Goal: Find contact information: Find contact information

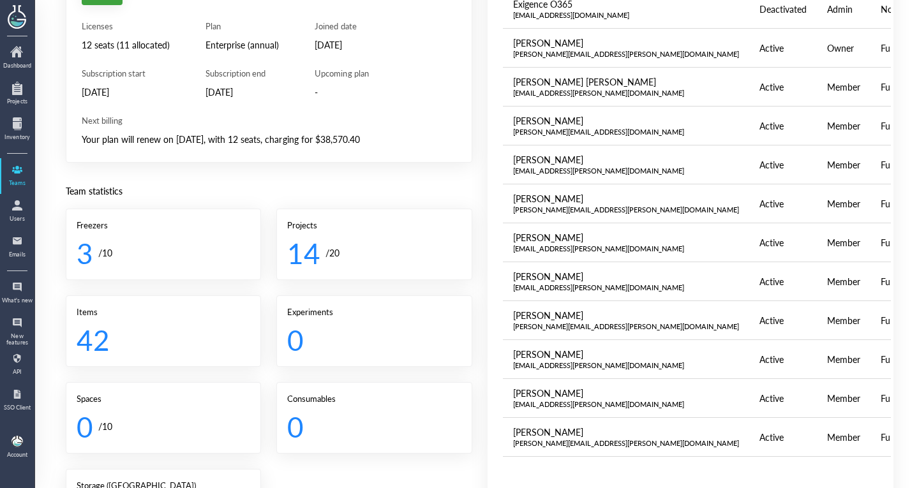
scroll to position [121, 0]
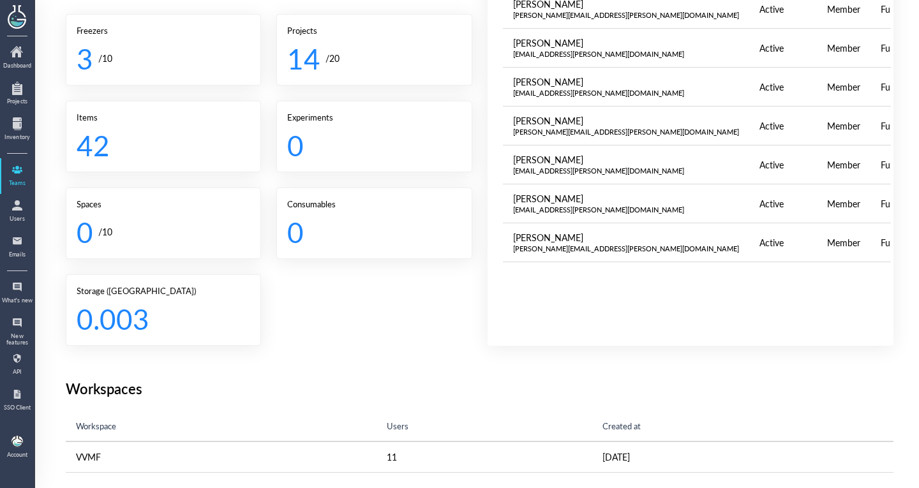
scroll to position [336, 0]
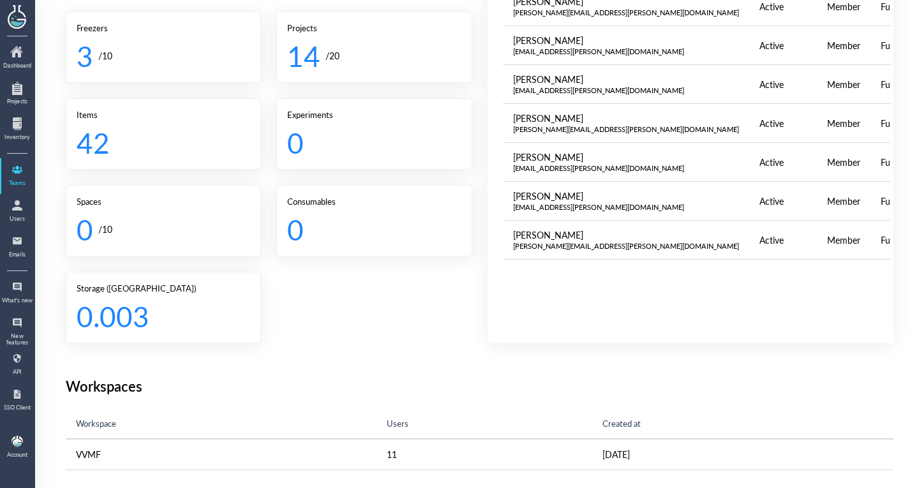
click at [528, 256] on div "Name Status Role License Exigence O365 exigence.o365user@vvmf.com.au Deactivate…" at bounding box center [697, 47] width 389 height 572
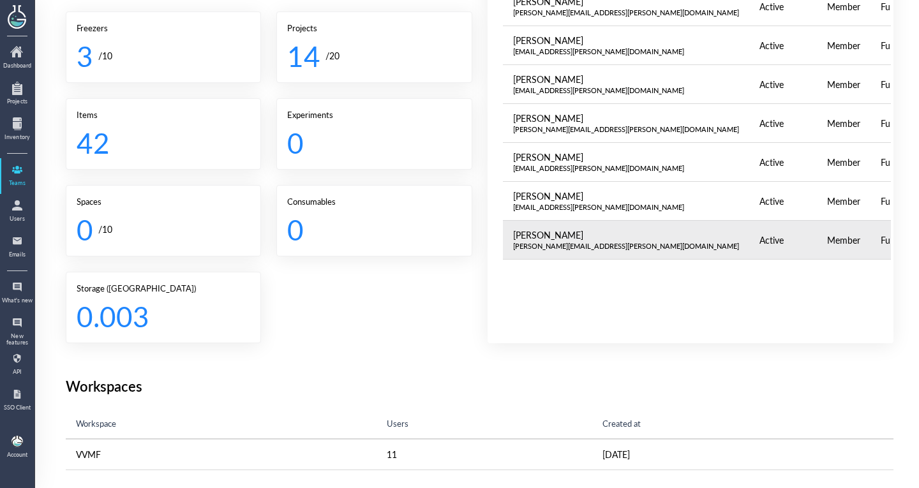
click at [535, 244] on div "[PERSON_NAME][EMAIL_ADDRESS][PERSON_NAME][DOMAIN_NAME]" at bounding box center [626, 246] width 226 height 10
copy div "[PERSON_NAME][EMAIL_ADDRESS][PERSON_NAME][DOMAIN_NAME]"
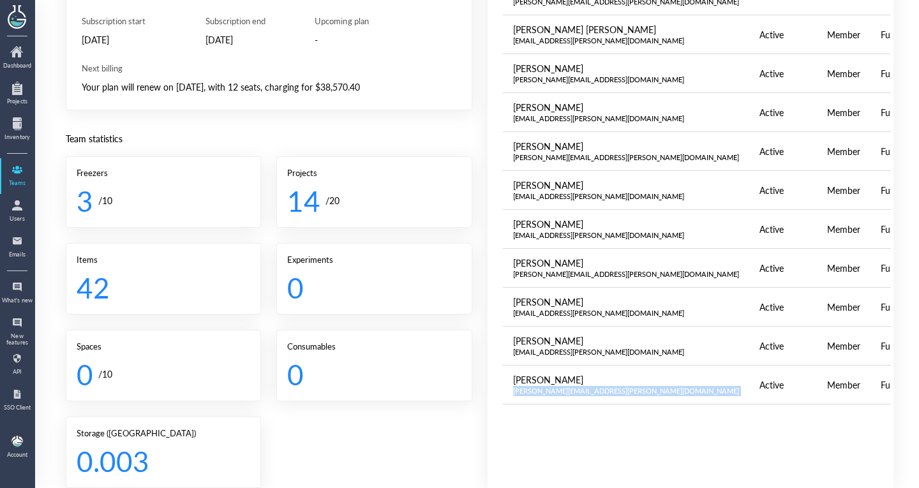
scroll to position [0, 0]
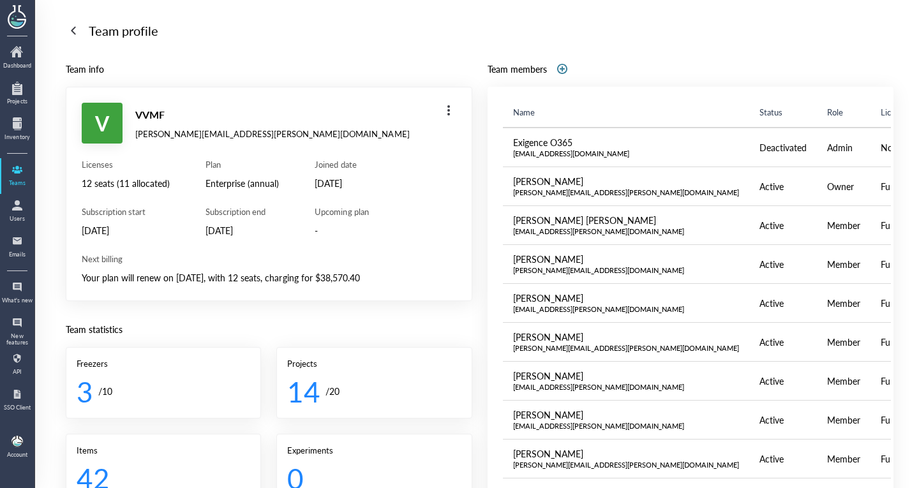
click at [106, 41] on div "Team profile Team info V VVMF leszek.lisowski@vvmf.com.au Licenses 12 seats (11…" at bounding box center [480, 412] width 828 height 785
click at [120, 36] on div "Team profile" at bounding box center [124, 30] width 70 height 20
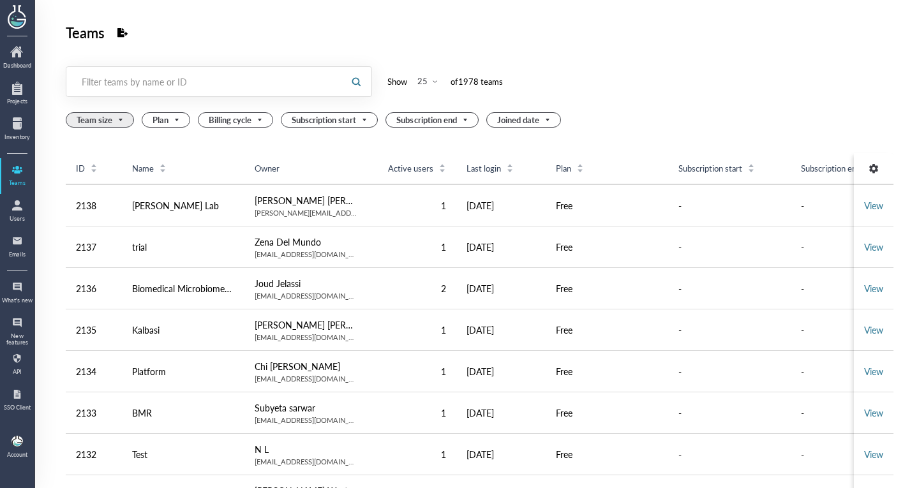
click at [108, 123] on span "Team size" at bounding box center [101, 120] width 49 height 14
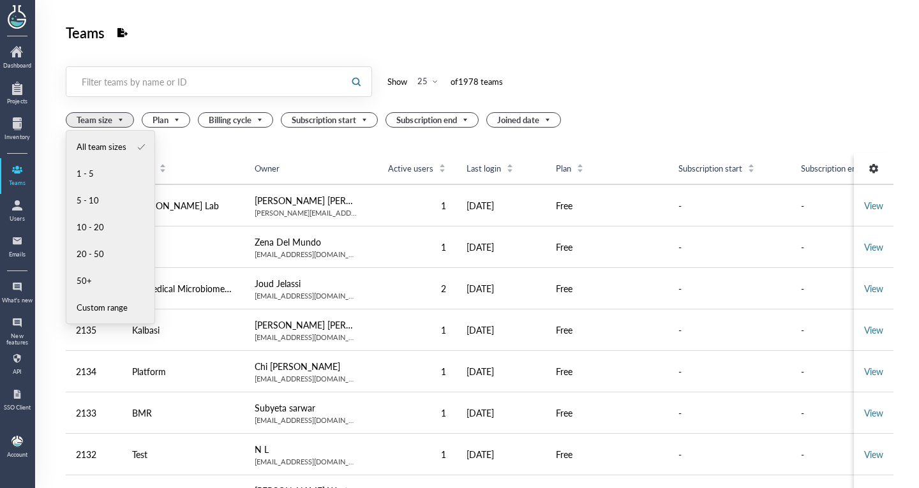
click at [144, 96] on div "Filter teams by name or ID" at bounding box center [203, 81] width 274 height 29
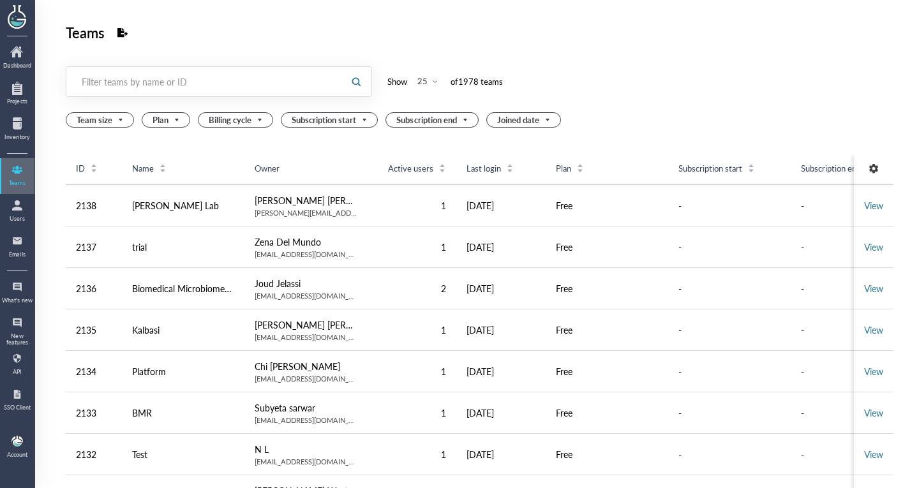
click at [22, 179] on div at bounding box center [17, 170] width 20 height 20
click at [143, 96] on div "Filter teams by name or ID" at bounding box center [203, 81] width 274 height 29
paste input "[PERSON_NAME][EMAIL_ADDRESS][PERSON_NAME][DOMAIN_NAME]"
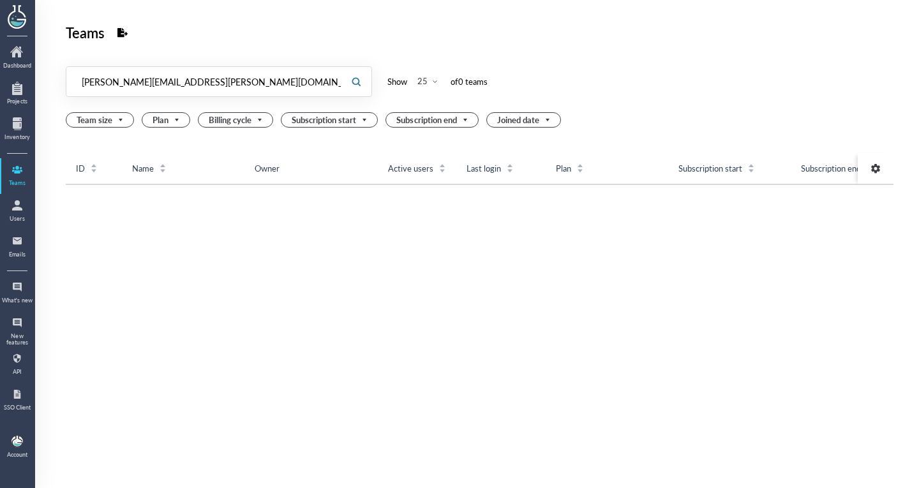
click at [249, 91] on input "[PERSON_NAME][EMAIL_ADDRESS][PERSON_NAME][DOMAIN_NAME]" at bounding box center [203, 81] width 274 height 20
type input "[PERSON_NAME][EMAIL_ADDRESS][PERSON_NAME][DOMAIN_NAME]"
click at [10, 194] on div "Users" at bounding box center [17, 212] width 34 height 36
click at [10, 205] on div at bounding box center [17, 205] width 20 height 20
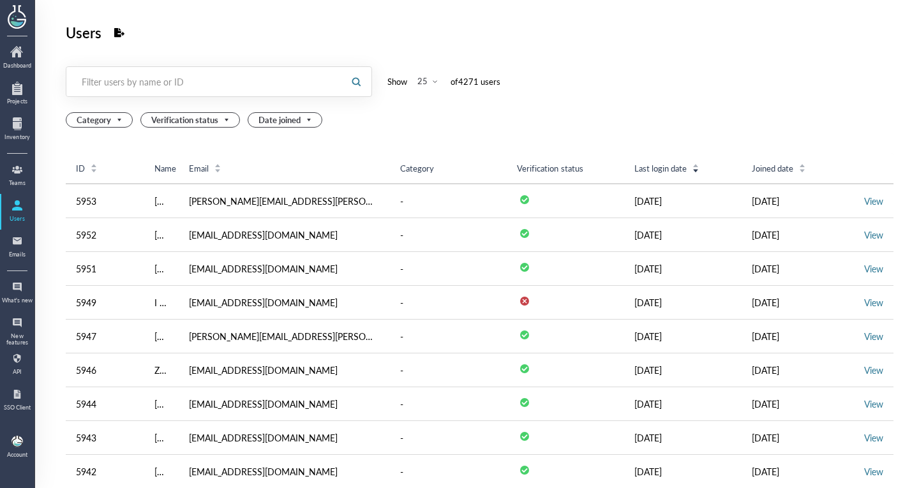
click at [302, 77] on div "Filter users by name or ID" at bounding box center [205, 81] width 246 height 13
paste input "[PERSON_NAME][EMAIL_ADDRESS][PERSON_NAME][DOMAIN_NAME]"
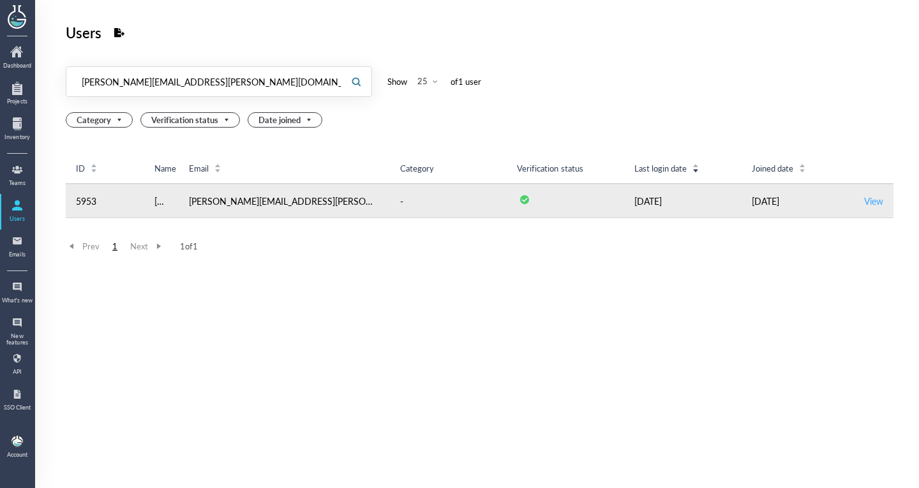
type input "[PERSON_NAME][EMAIL_ADDRESS][PERSON_NAME][DOMAIN_NAME]"
click at [864, 199] on link "View" at bounding box center [873, 201] width 19 height 13
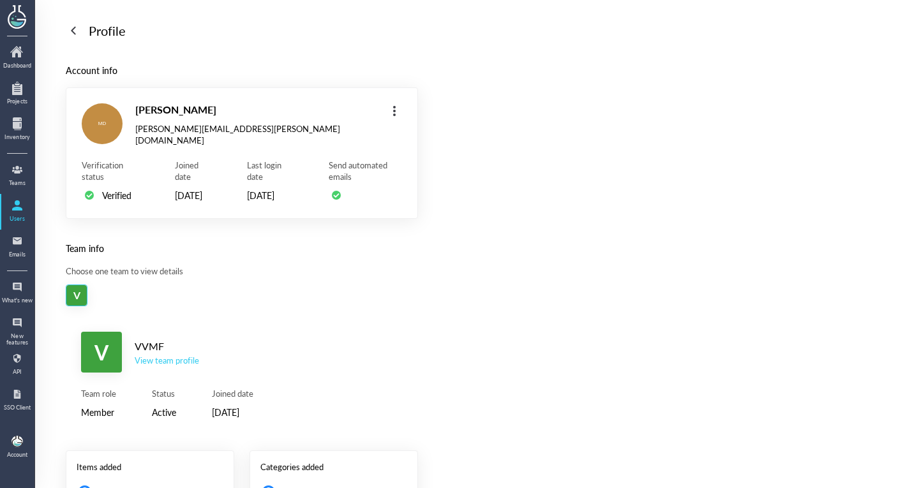
click at [162, 130] on div "[PERSON_NAME][EMAIL_ADDRESS][PERSON_NAME][DOMAIN_NAME]" at bounding box center [255, 134] width 241 height 23
copy div "[PERSON_NAME][EMAIL_ADDRESS][PERSON_NAME][DOMAIN_NAME]"
click at [18, 203] on div at bounding box center [17, 205] width 20 height 20
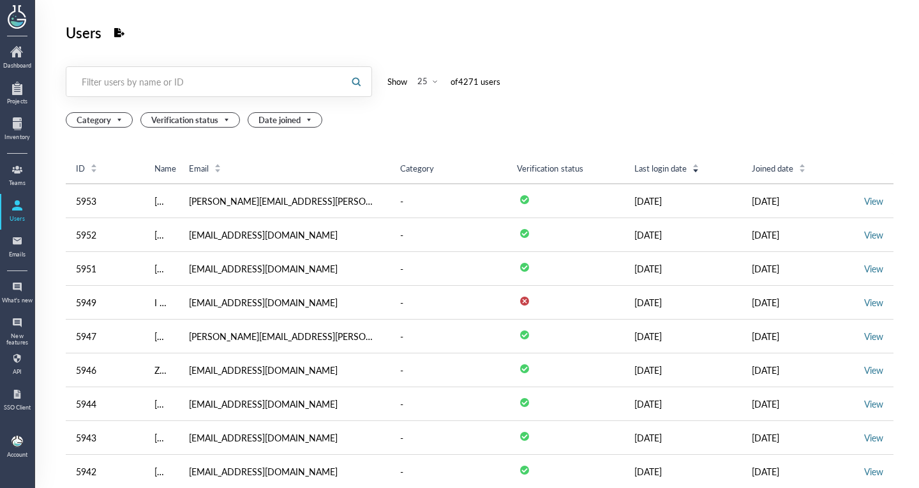
click at [165, 86] on div "Filter users by name or ID" at bounding box center [205, 81] width 246 height 13
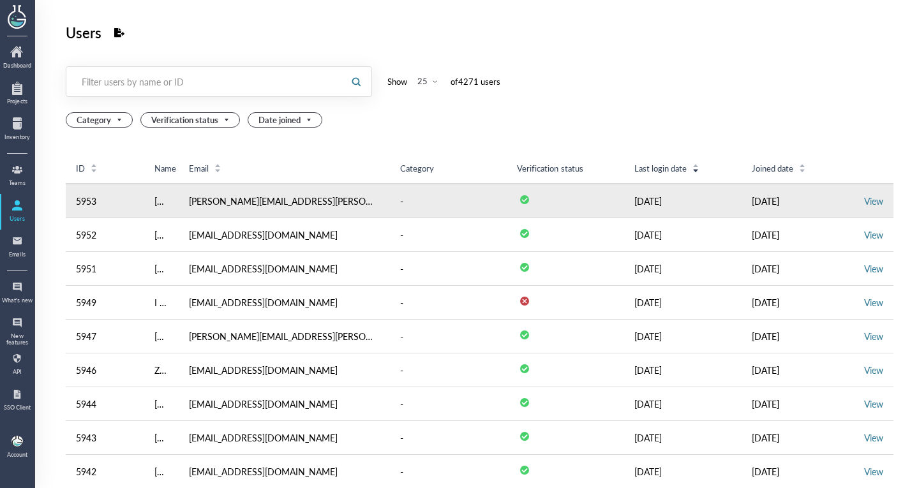
click at [246, 198] on td "[PERSON_NAME][EMAIL_ADDRESS][PERSON_NAME][DOMAIN_NAME]" at bounding box center [284, 201] width 211 height 34
copy td "[PERSON_NAME][EMAIL_ADDRESS][PERSON_NAME][DOMAIN_NAME]"
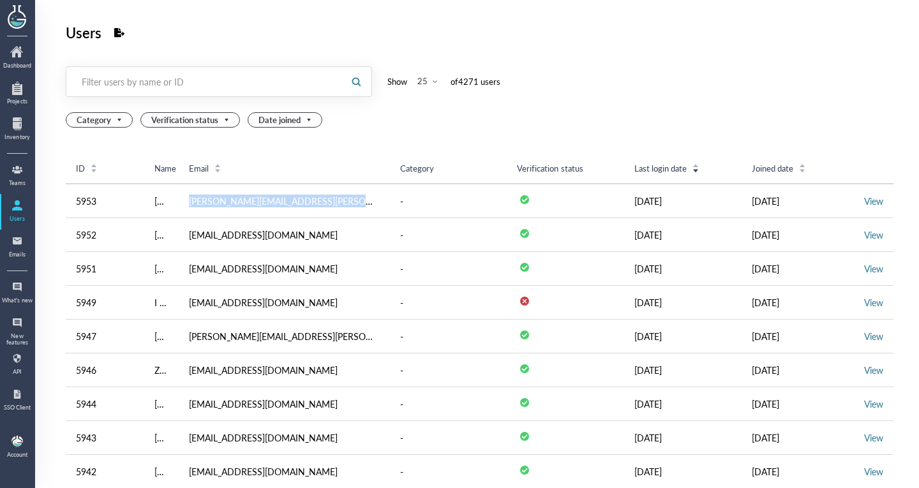
click at [253, 80] on div "Filter users by name or ID" at bounding box center [205, 81] width 246 height 13
paste input "[PERSON_NAME][EMAIL_ADDRESS][PERSON_NAME][DOMAIN_NAME]"
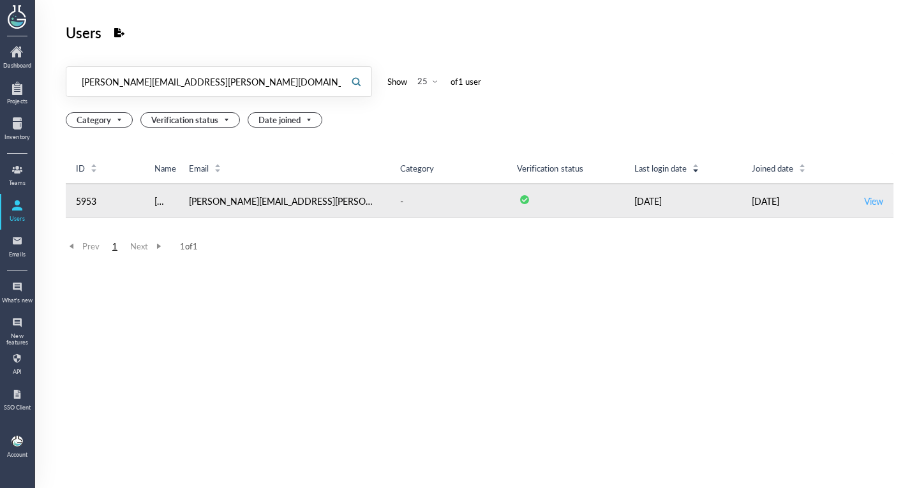
type input "[PERSON_NAME][EMAIL_ADDRESS][PERSON_NAME][DOMAIN_NAME]"
click at [864, 197] on link "View" at bounding box center [873, 201] width 19 height 13
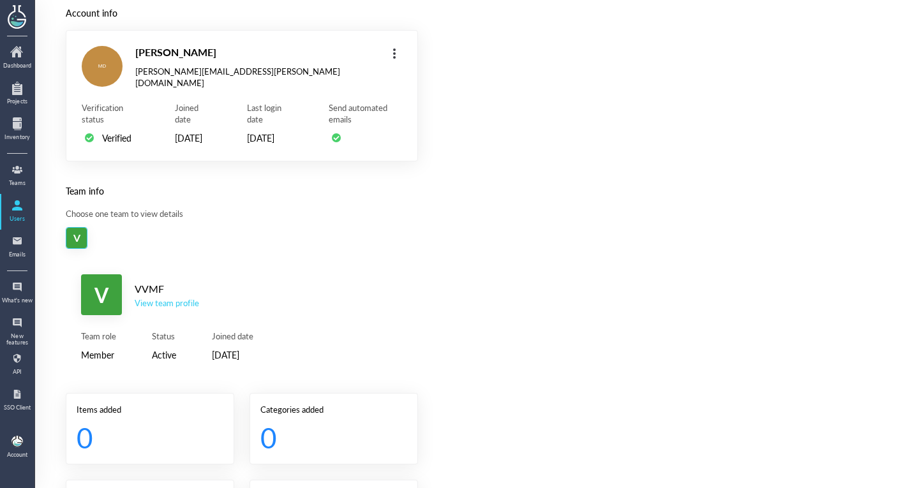
scroll to position [37, 0]
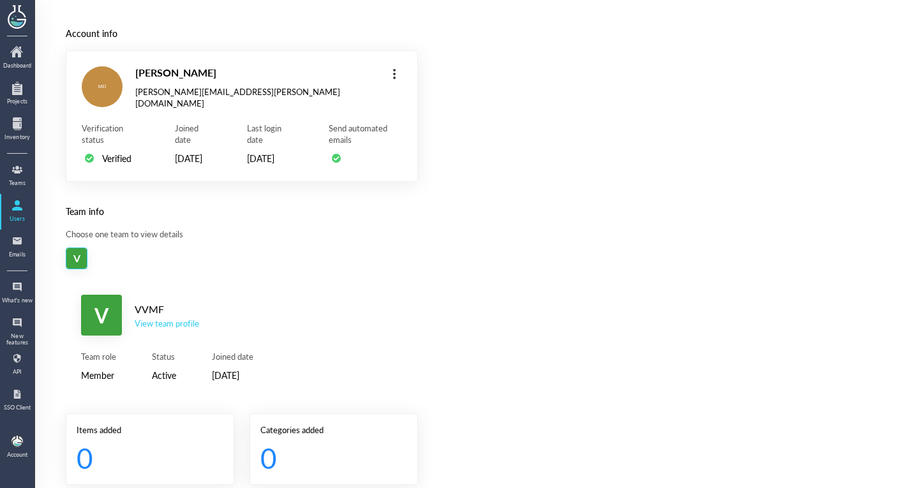
click at [165, 336] on div "V VVMF View team profile" at bounding box center [242, 315] width 322 height 41
click at [178, 329] on div "View team profile" at bounding box center [167, 323] width 64 height 11
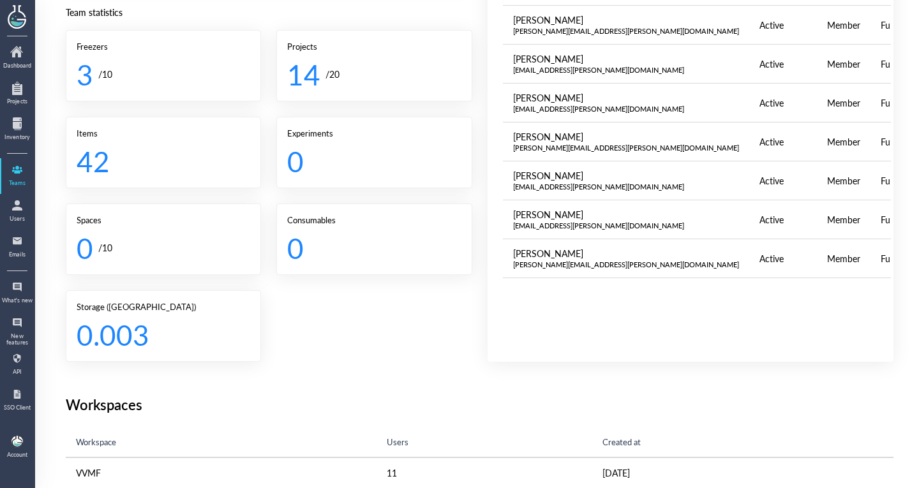
scroll to position [336, 0]
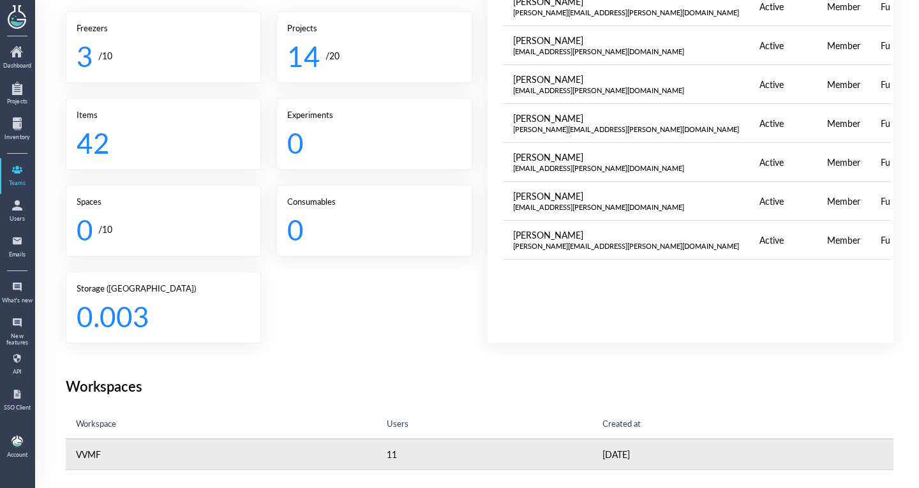
click at [430, 442] on td "11" at bounding box center [484, 454] width 216 height 31
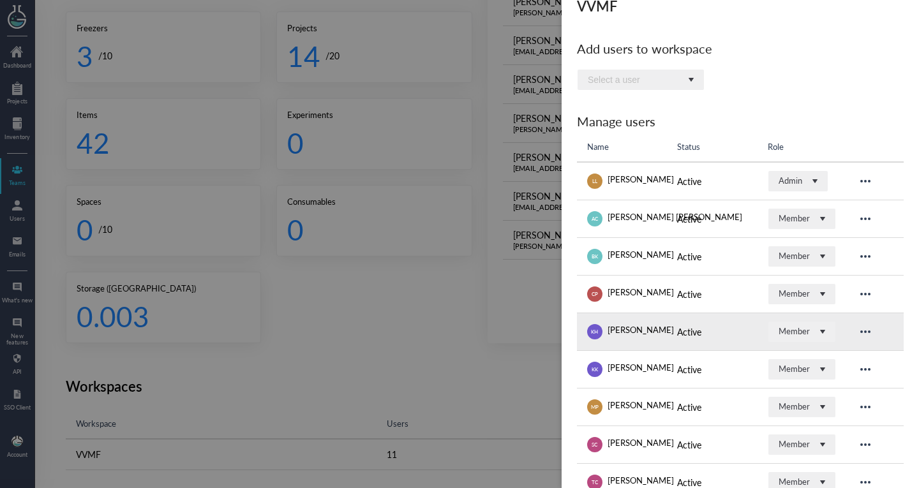
scroll to position [161, 0]
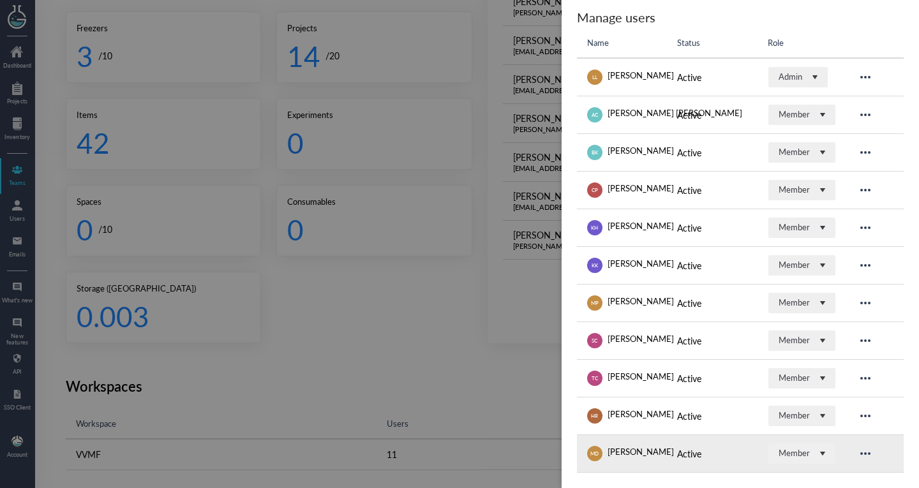
click at [616, 449] on div "[PERSON_NAME]" at bounding box center [640, 453] width 66 height 15
click at [591, 448] on span "MD" at bounding box center [594, 453] width 8 height 15
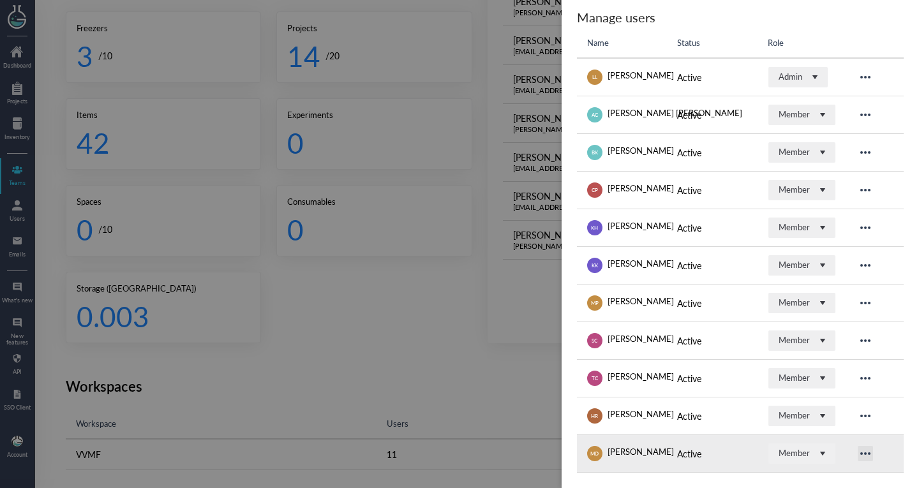
click at [861, 448] on icon at bounding box center [864, 453] width 15 height 15
click at [679, 449] on div "Active" at bounding box center [712, 453] width 70 height 15
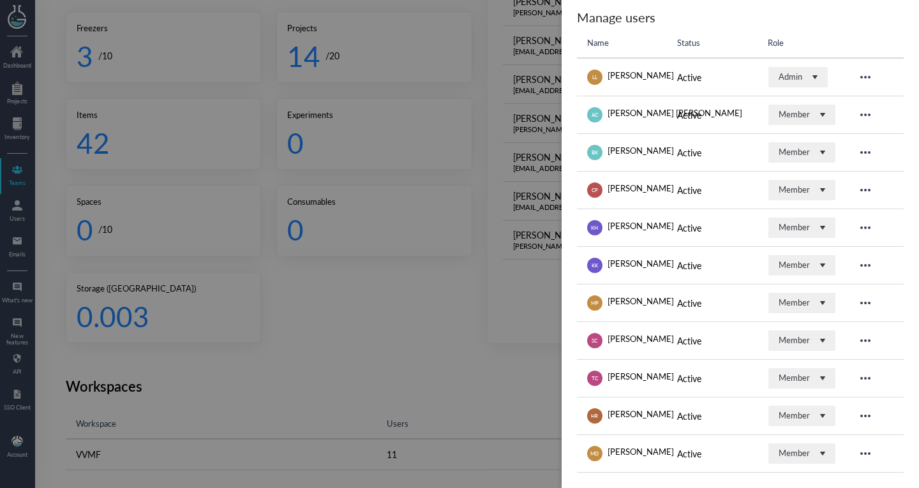
click at [452, 364] on div at bounding box center [459, 244] width 919 height 488
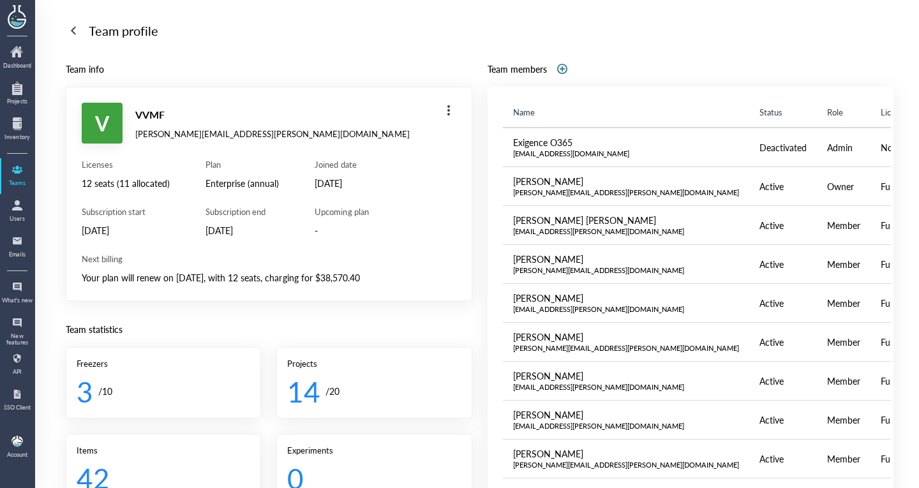
scroll to position [2, 0]
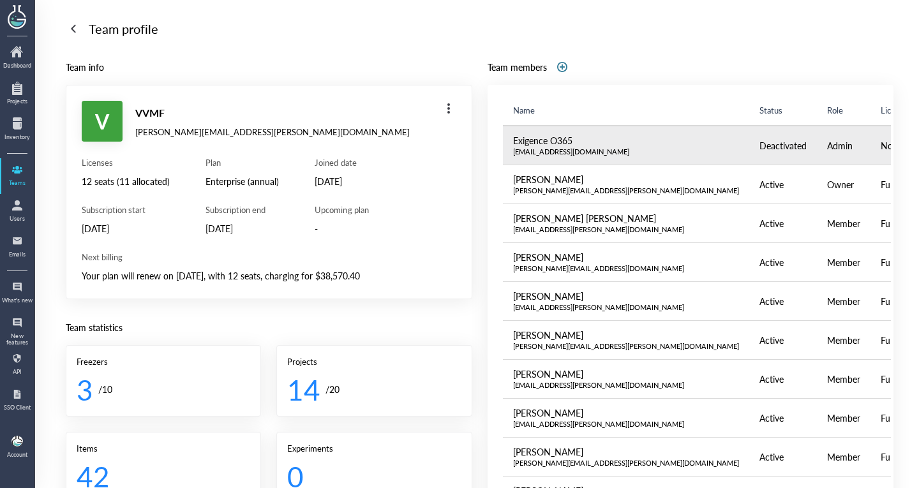
click at [583, 151] on div "[EMAIL_ADDRESS][DOMAIN_NAME]" at bounding box center [626, 152] width 226 height 10
click at [611, 151] on div "Exigence O365 exigence.o365user@vvmf.com.au" at bounding box center [626, 145] width 226 height 23
copy div "vvmf.com.au"
